Goal: Book appointment/travel/reservation

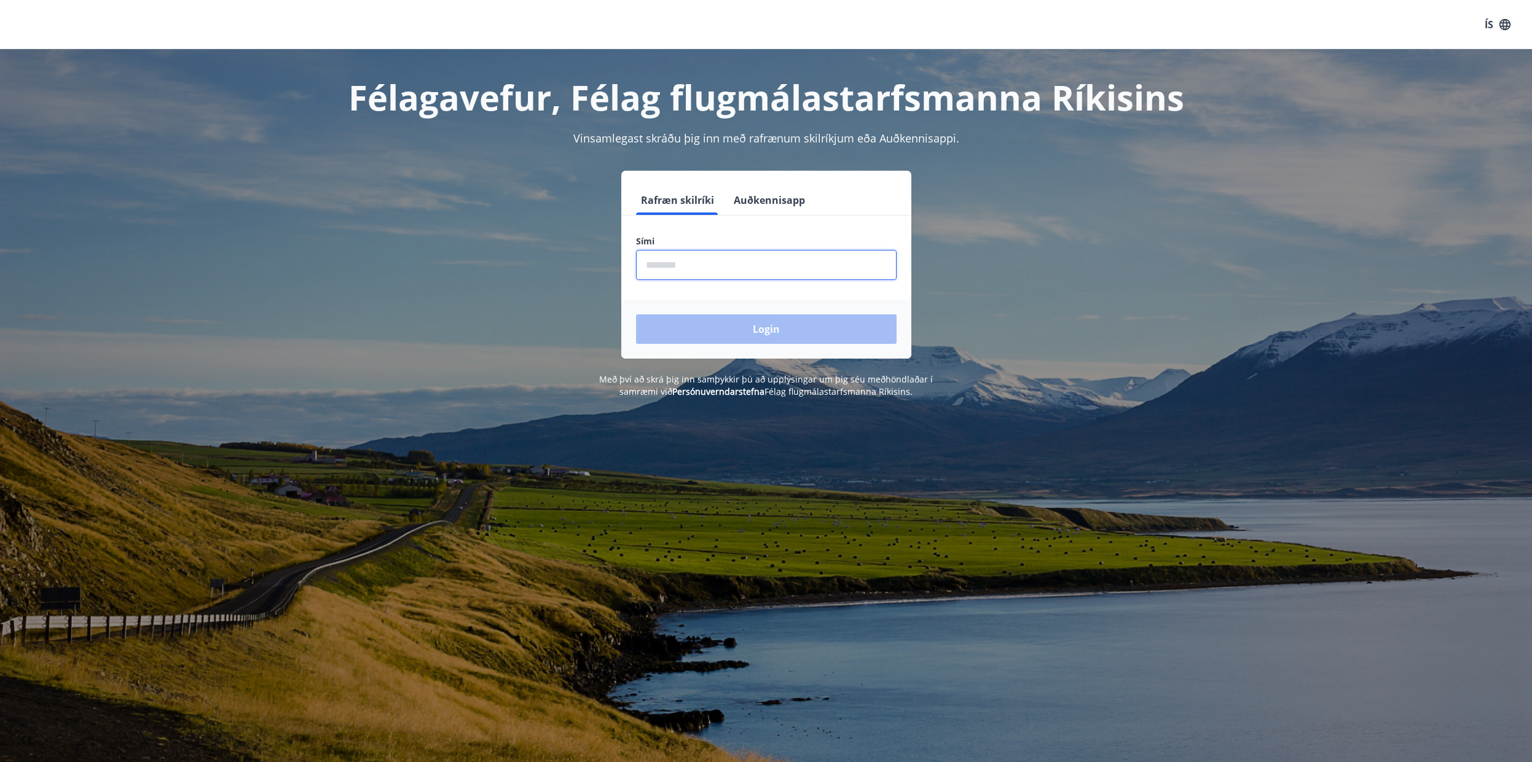
click at [689, 259] on input "phone" at bounding box center [766, 265] width 260 height 30
type input "********"
click at [636, 315] on button "Login" at bounding box center [766, 329] width 260 height 29
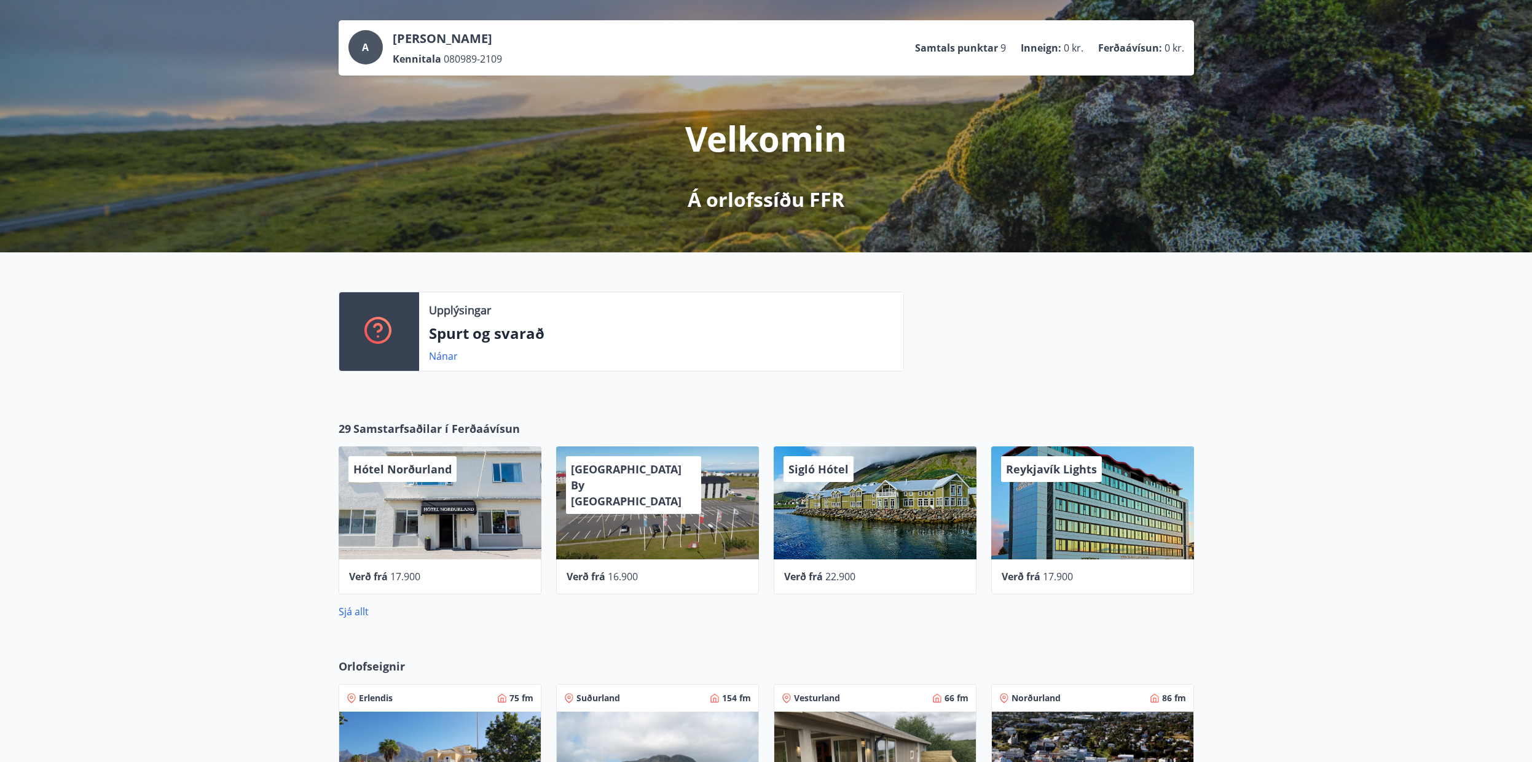
scroll to position [369, 0]
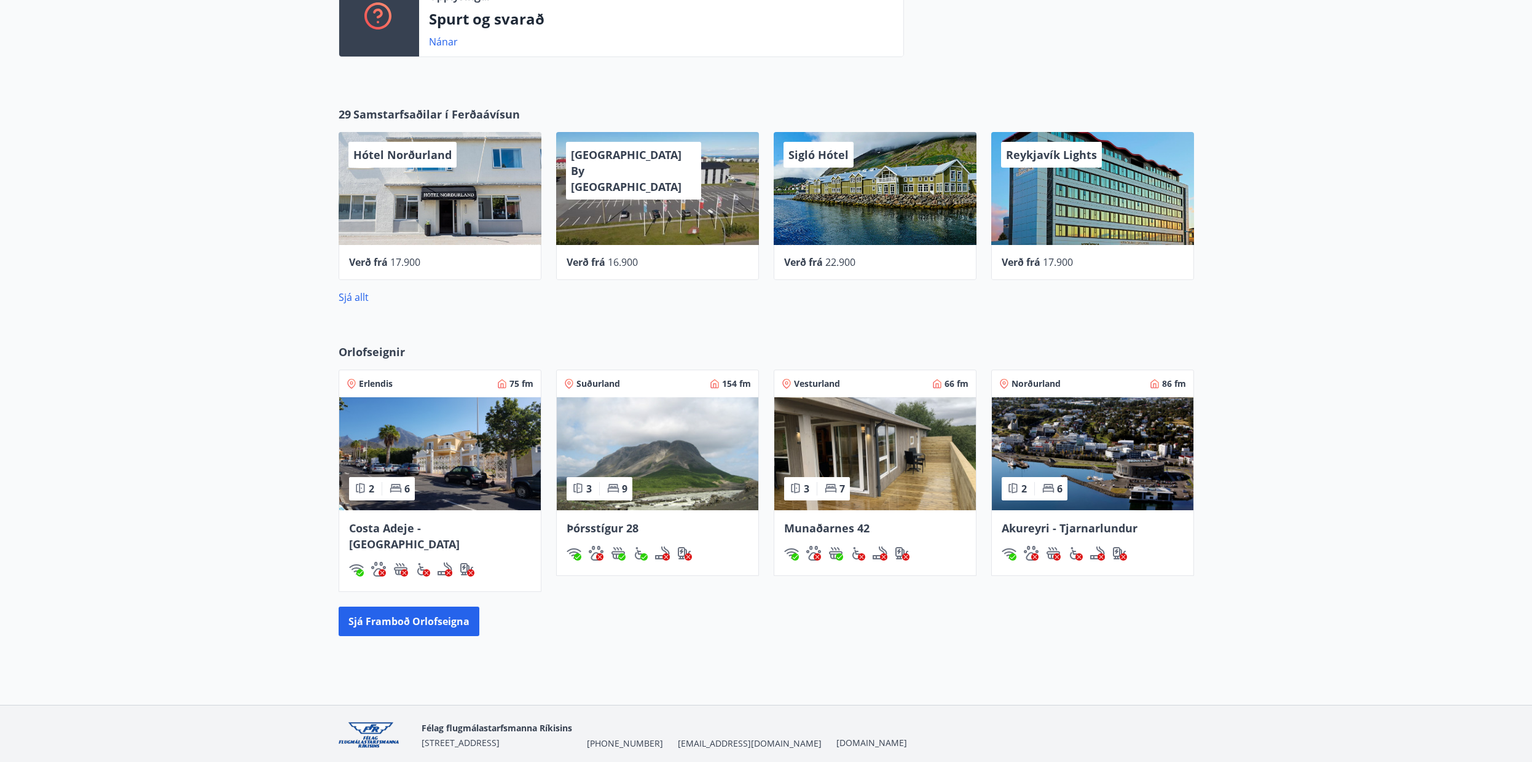
click at [853, 457] on img at bounding box center [875, 453] width 202 height 113
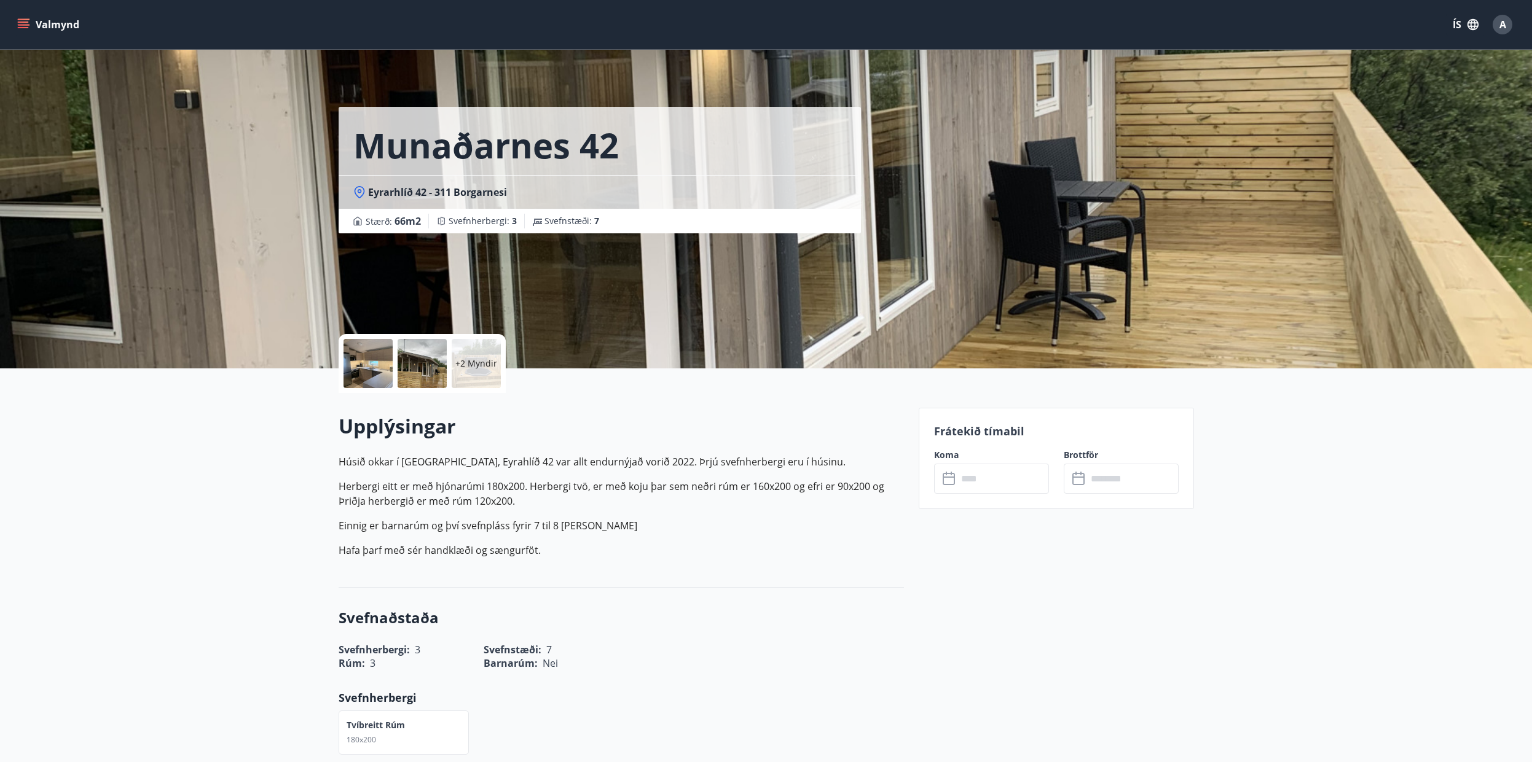
click at [37, 12] on div "Valmynd ÍS A" at bounding box center [766, 24] width 1502 height 29
click at [37, 22] on button "Valmynd" at bounding box center [49, 25] width 69 height 22
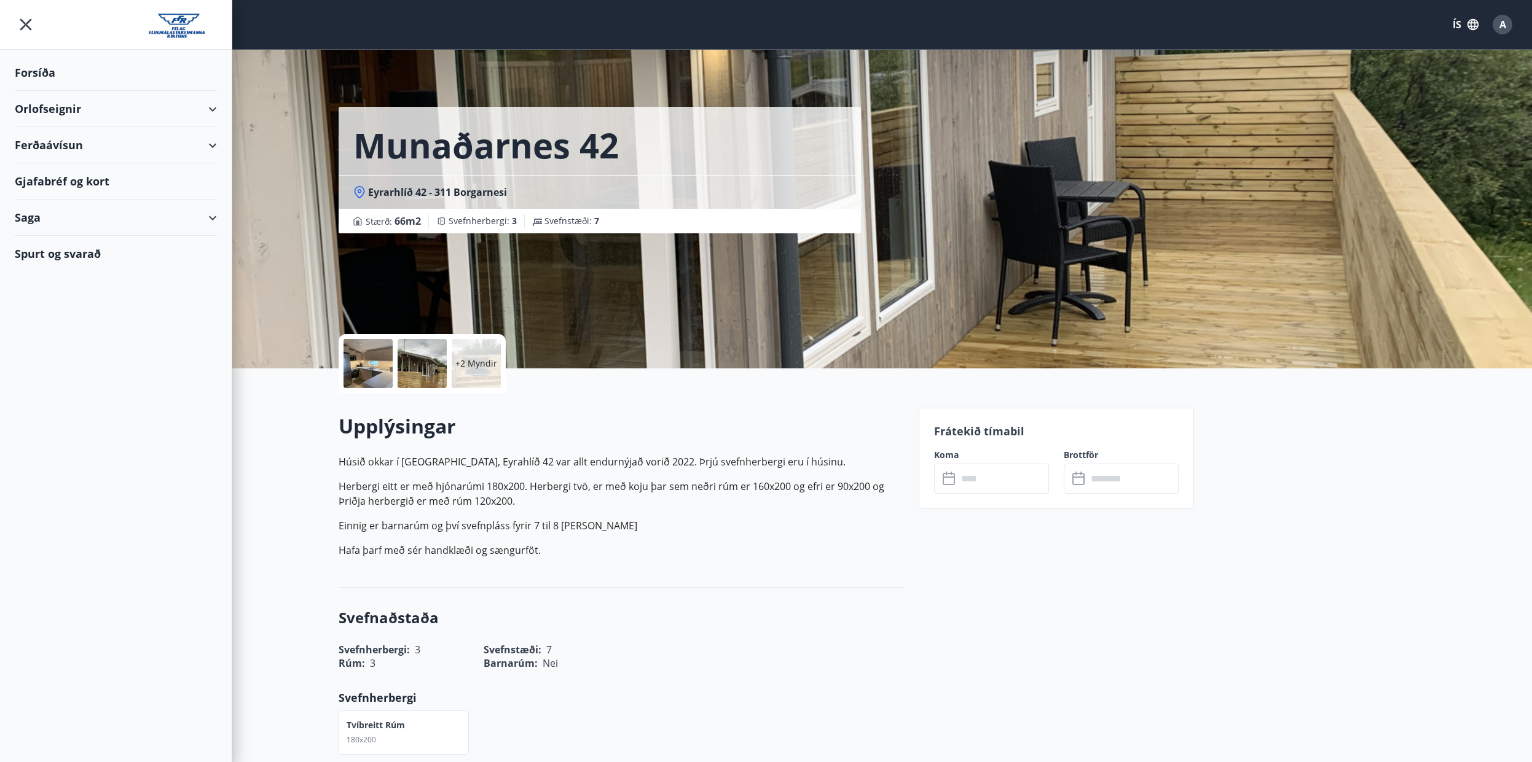
click at [92, 107] on div "Orlofseignir" at bounding box center [116, 109] width 202 height 36
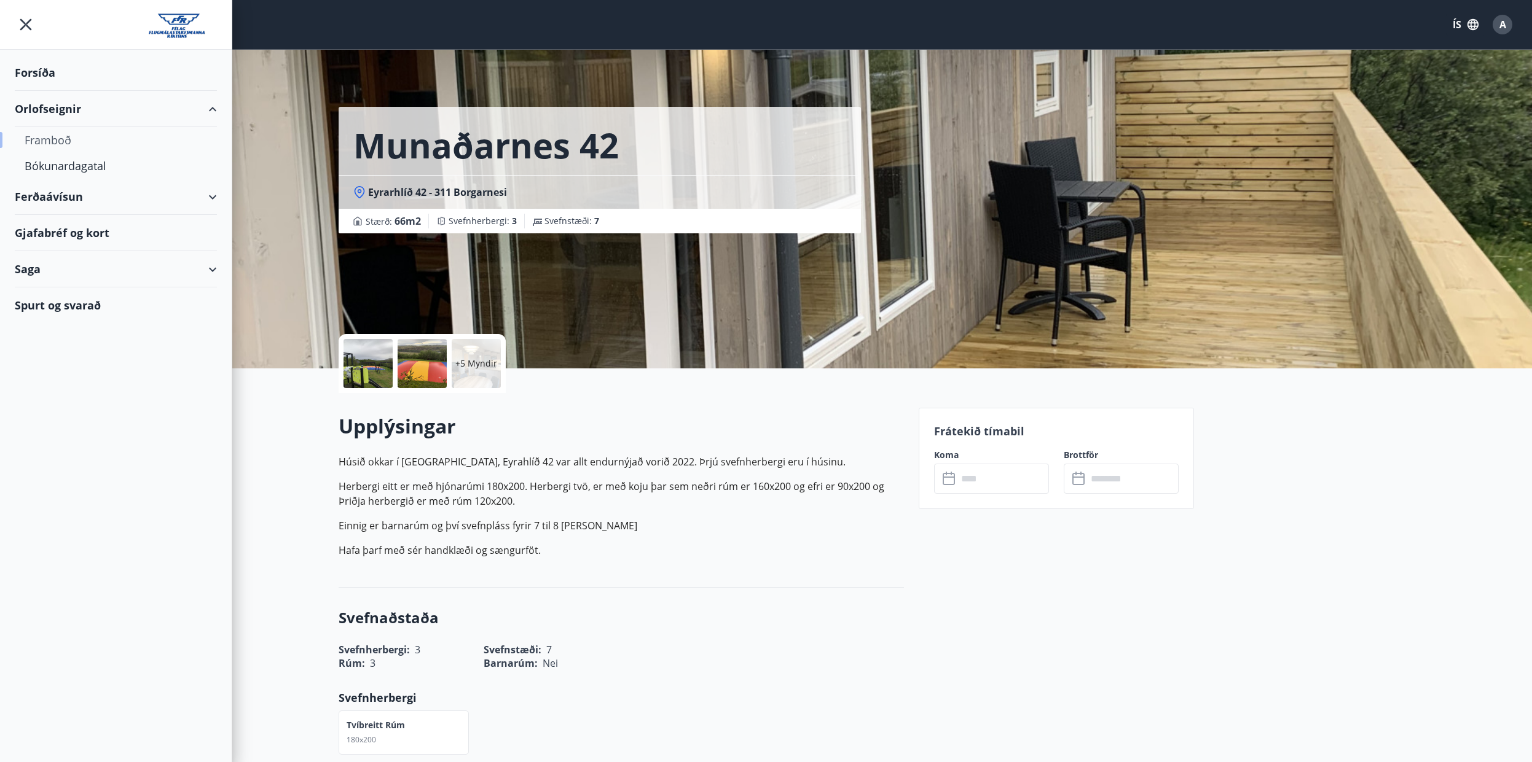
click at [77, 139] on div "Framboð" at bounding box center [116, 140] width 182 height 26
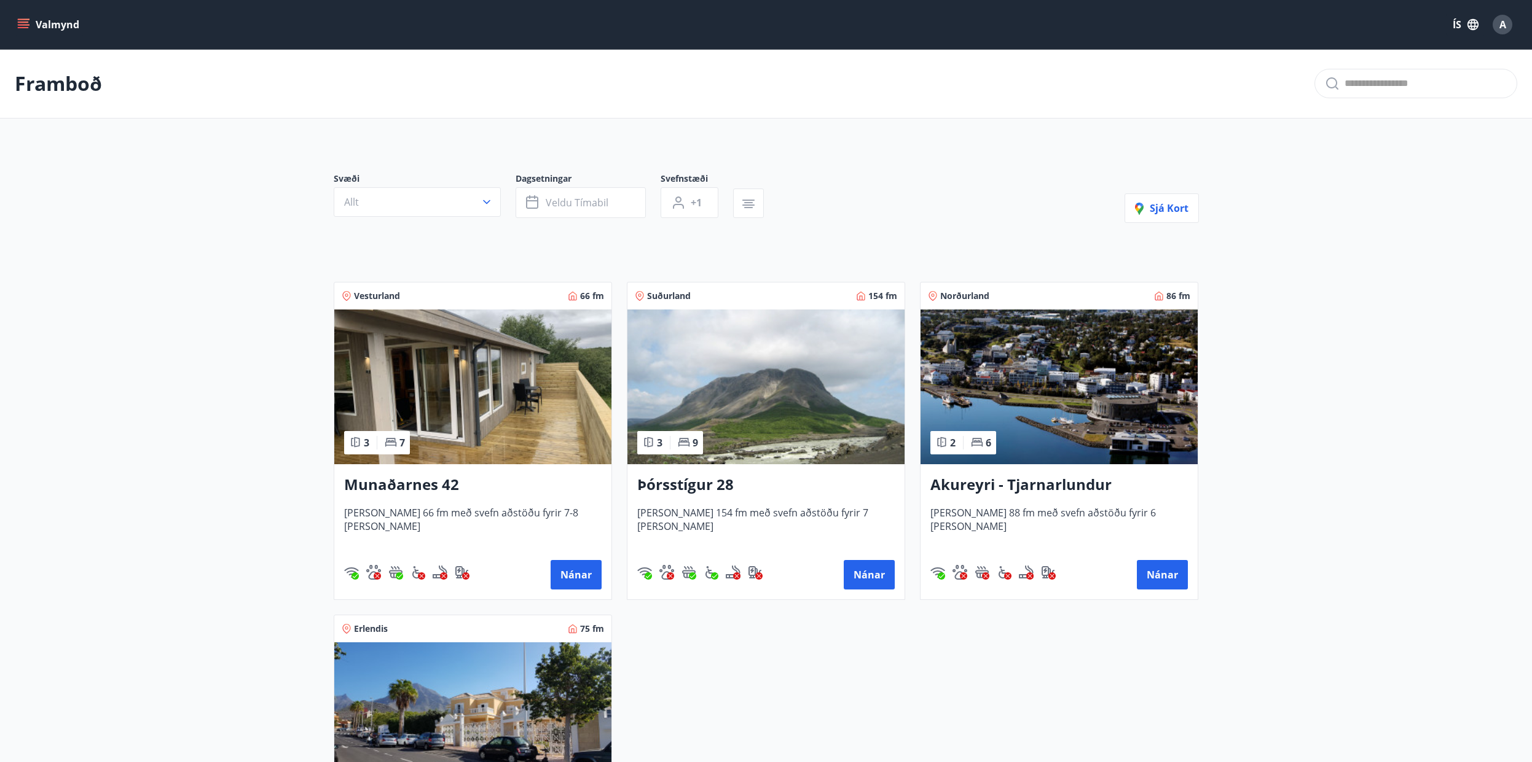
click at [65, 80] on p "Framboð" at bounding box center [58, 83] width 87 height 27
click at [36, 29] on button "Valmynd" at bounding box center [49, 25] width 69 height 22
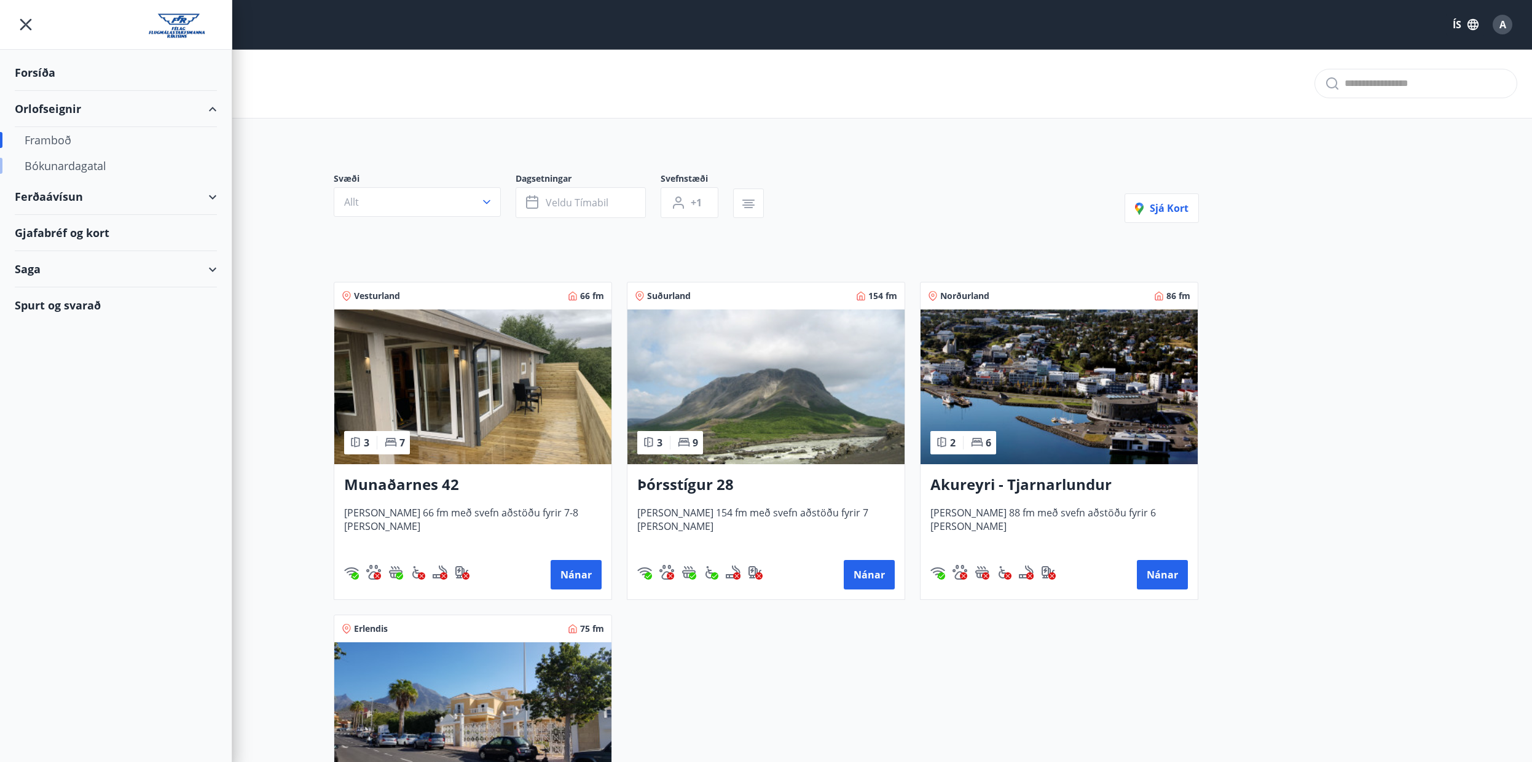
click at [93, 155] on div "Bókunardagatal" at bounding box center [116, 166] width 182 height 26
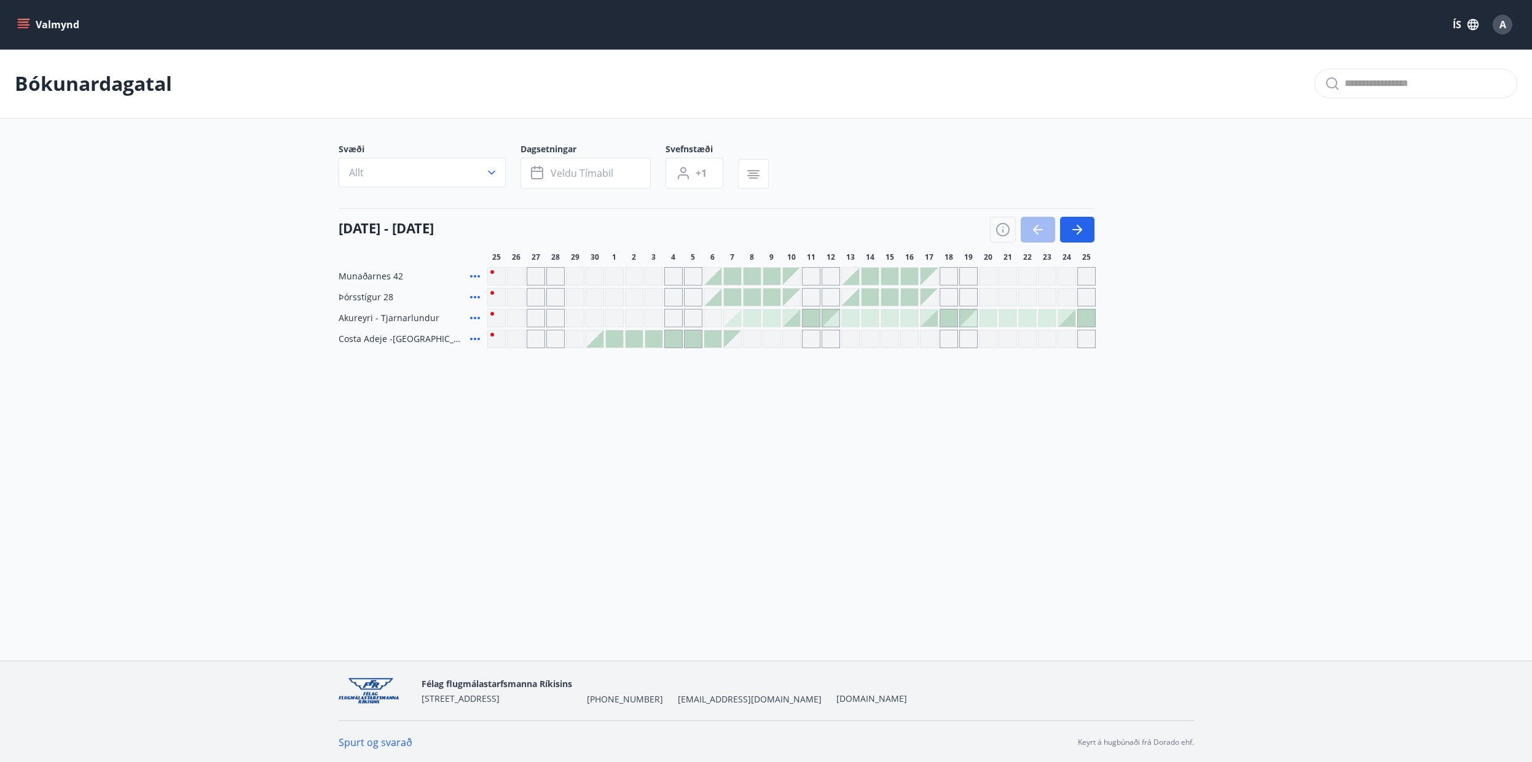
click at [799, 445] on div "Valmynd ÍS A Bókunardagatal Svæði Allt Dagsetningar Veldu tímabil Svefnstæði +1…" at bounding box center [766, 330] width 1532 height 661
